Goal: Information Seeking & Learning: Learn about a topic

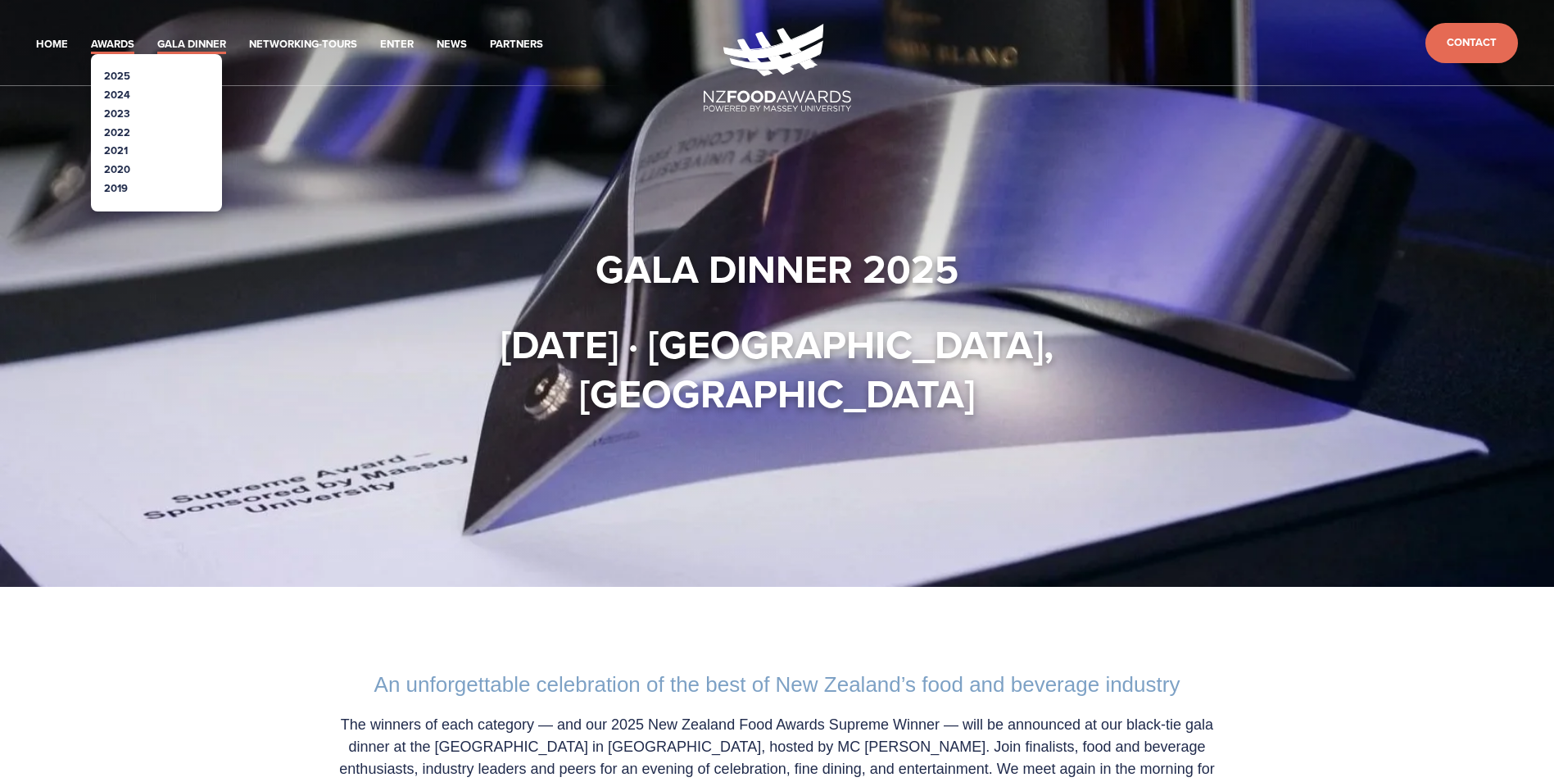
click at [93, 43] on link "Awards" at bounding box center [112, 44] width 43 height 19
click at [115, 70] on link "2025" at bounding box center [117, 76] width 26 height 16
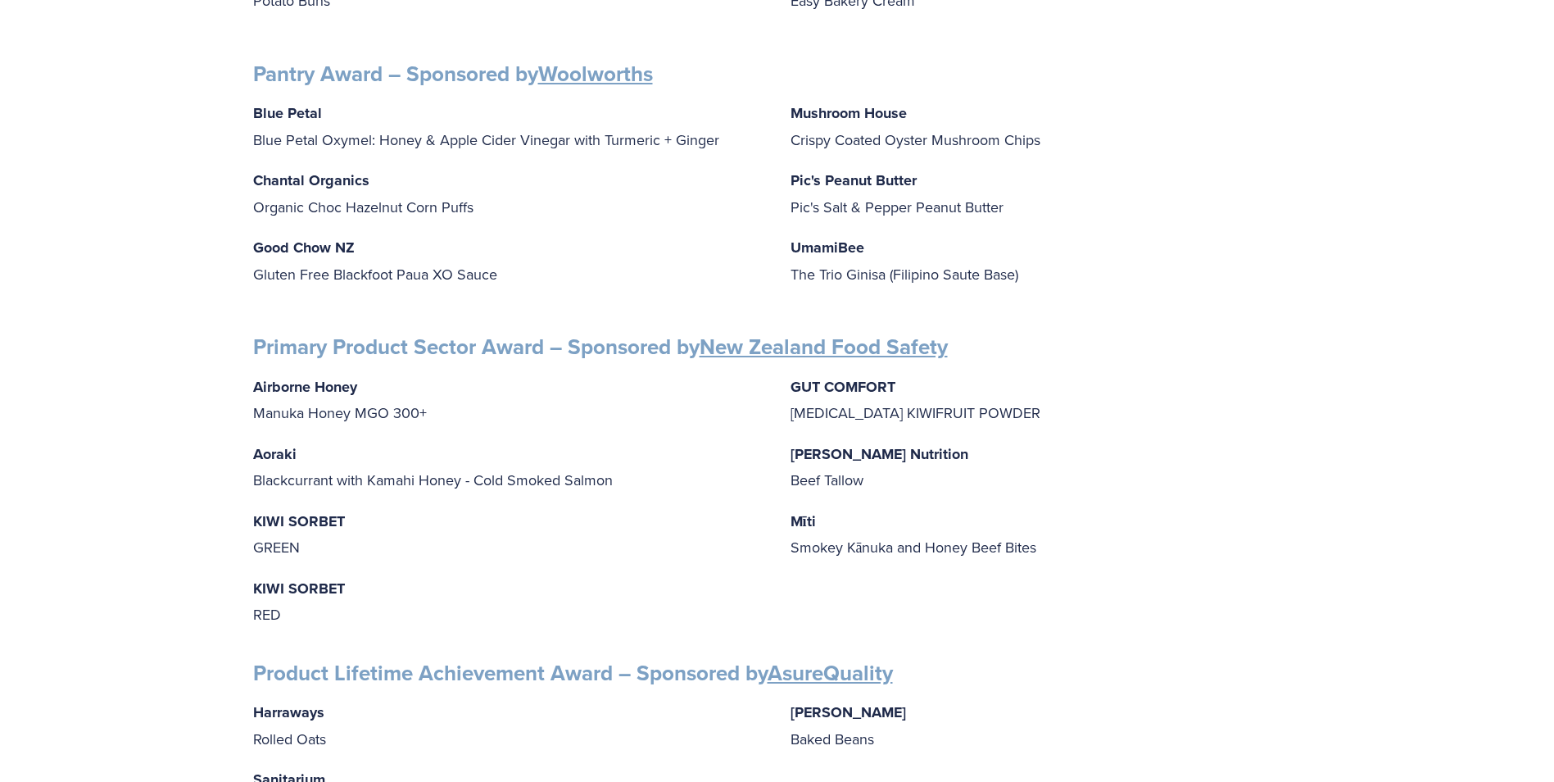
scroll to position [1623, 0]
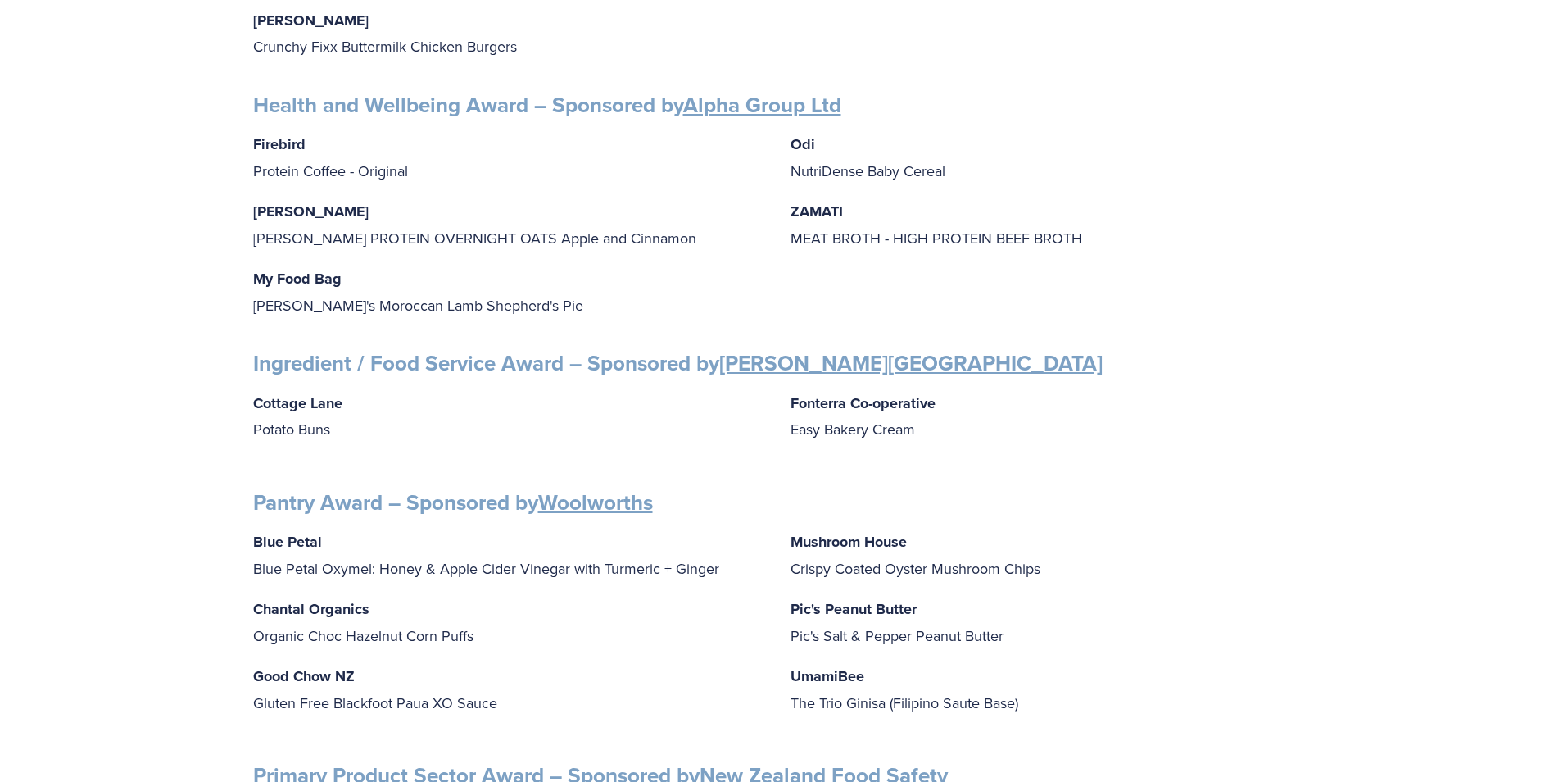
drag, startPoint x: 229, startPoint y: 525, endPoint x: 1207, endPoint y: 427, distance: 983.1
click at [1207, 427] on p "Fonterra Co-operative Easy Bakery Cream" at bounding box center [1046, 416] width 511 height 52
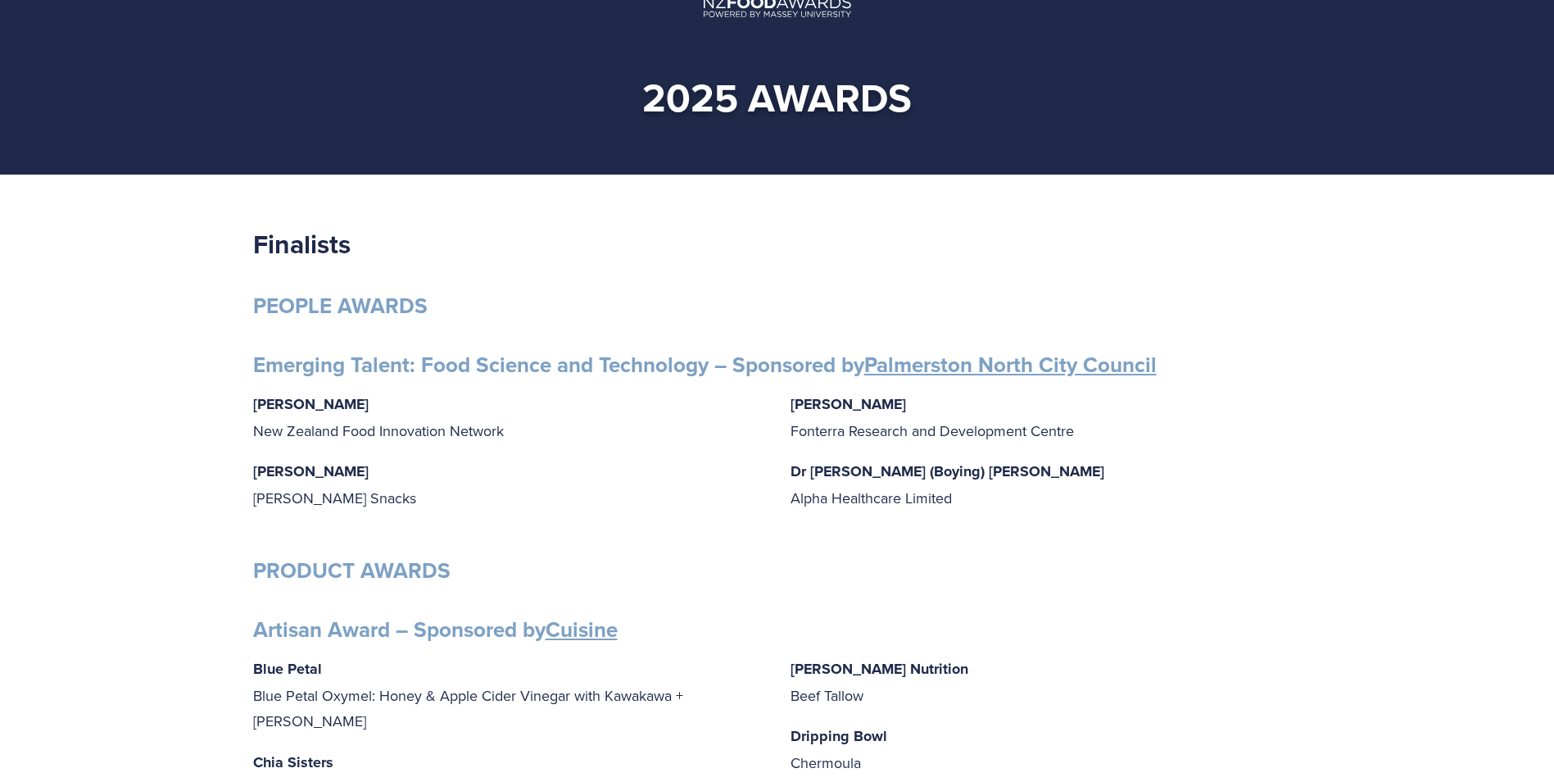
scroll to position [0, 0]
